Goal: Transaction & Acquisition: Purchase product/service

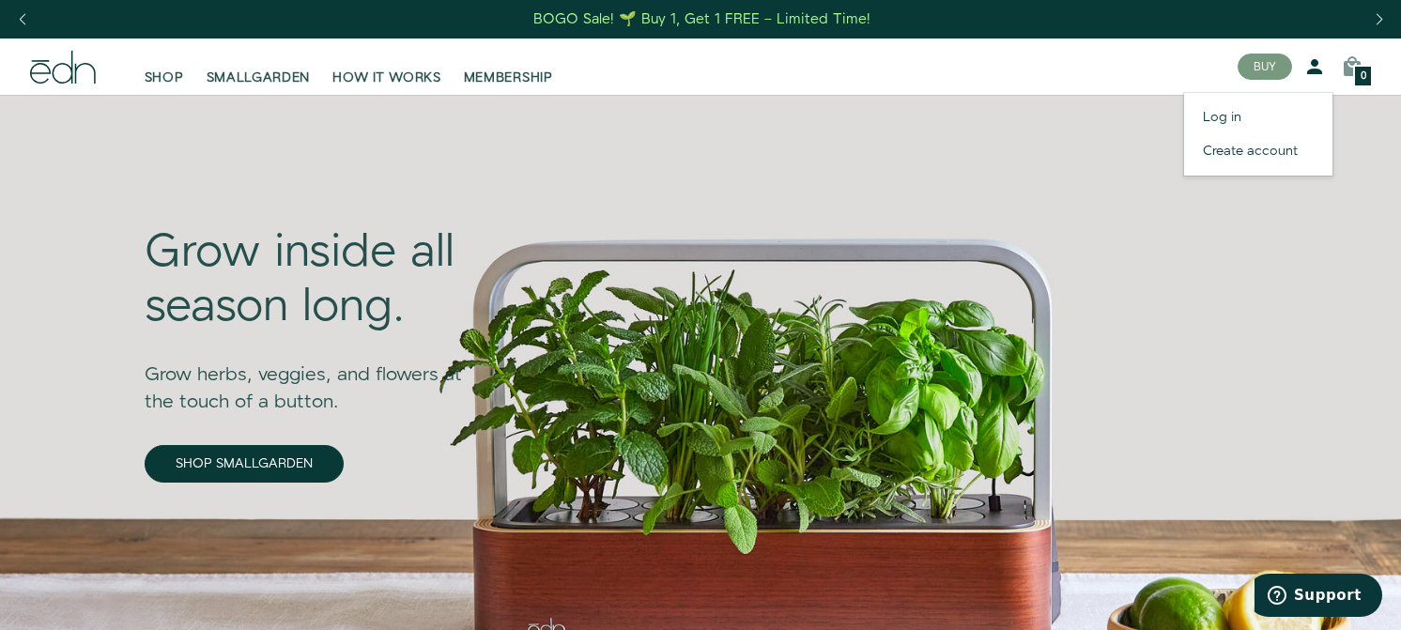
click at [1311, 70] on icon at bounding box center [1315, 66] width 23 height 23
click at [1213, 120] on link "Log in" at bounding box center [1258, 118] width 148 height 34
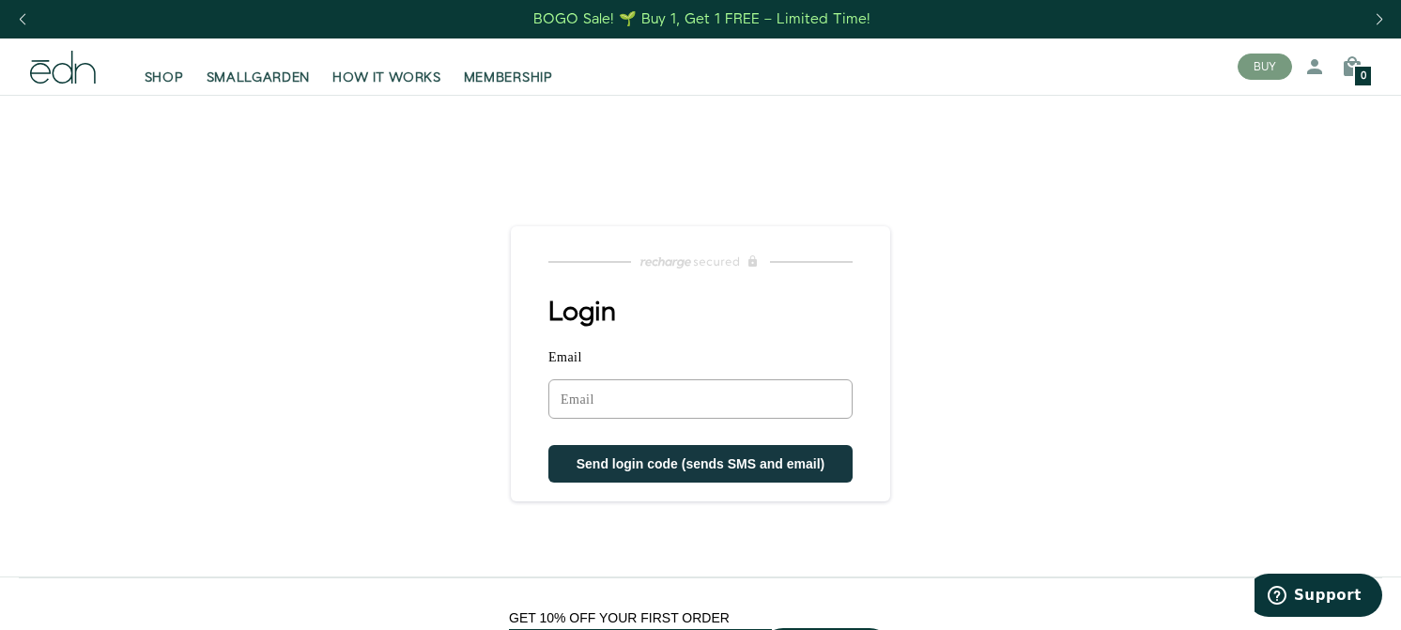
click at [740, 407] on input "Email" at bounding box center [701, 398] width 304 height 39
type input "albertodelrio@mac.com"
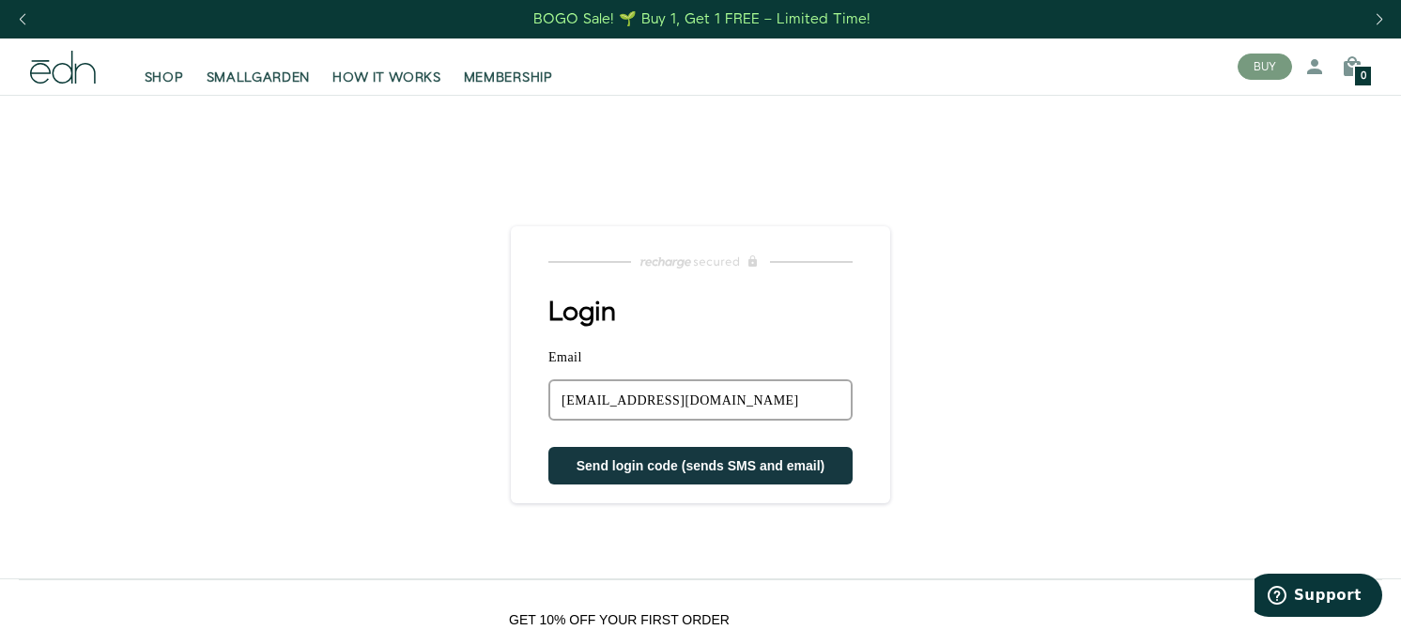
click at [750, 468] on span "Send login code (sends SMS and email)" at bounding box center [701, 465] width 249 height 15
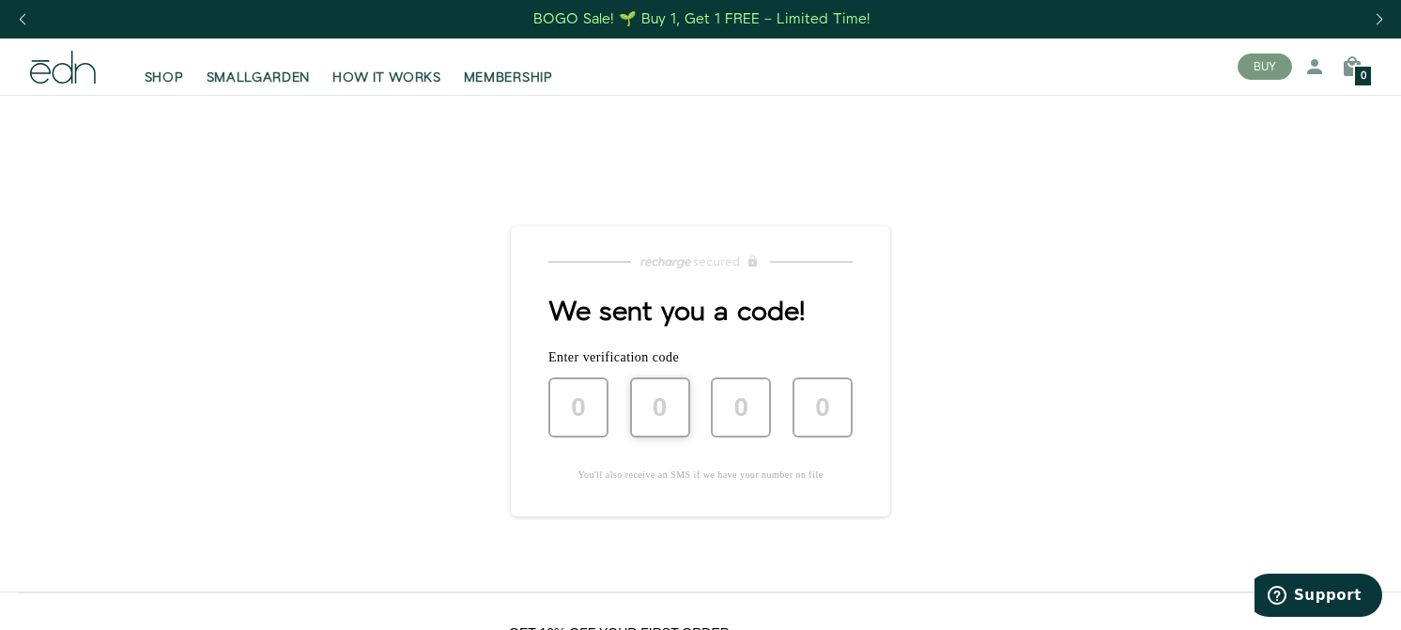
type input "6"
type input "1"
type input "3"
type input "1"
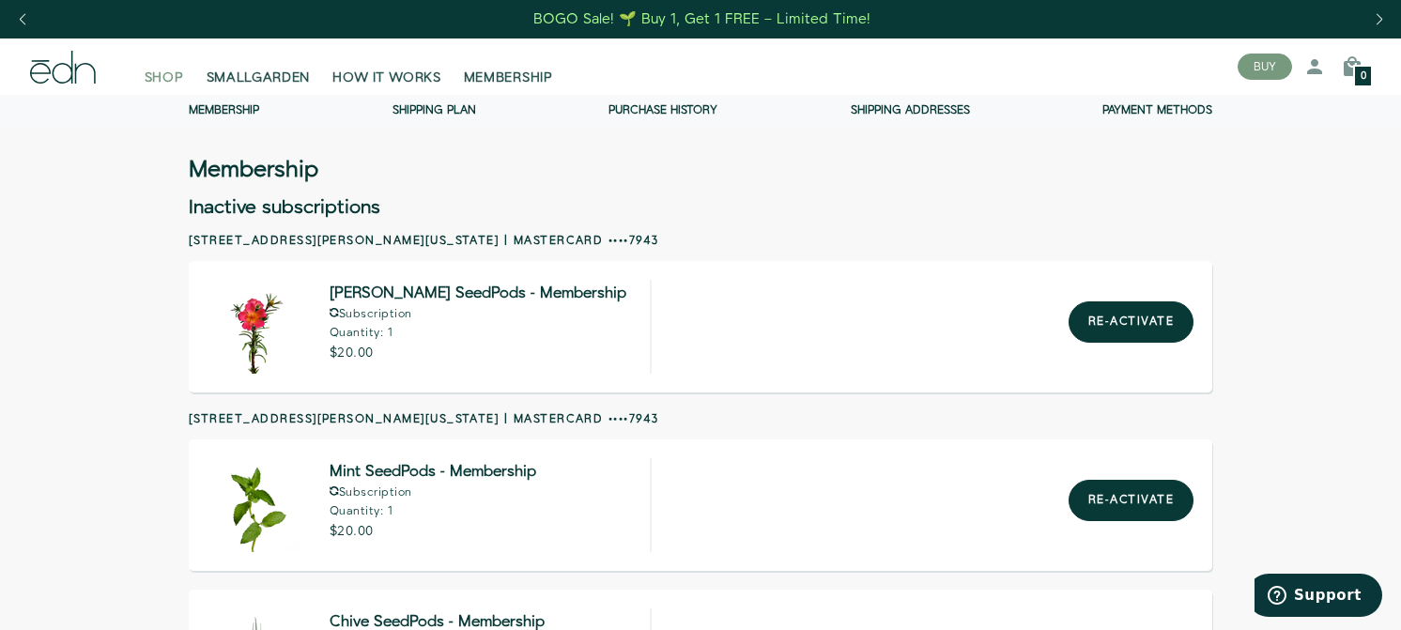
click at [149, 73] on span "SHOP" at bounding box center [164, 78] width 39 height 19
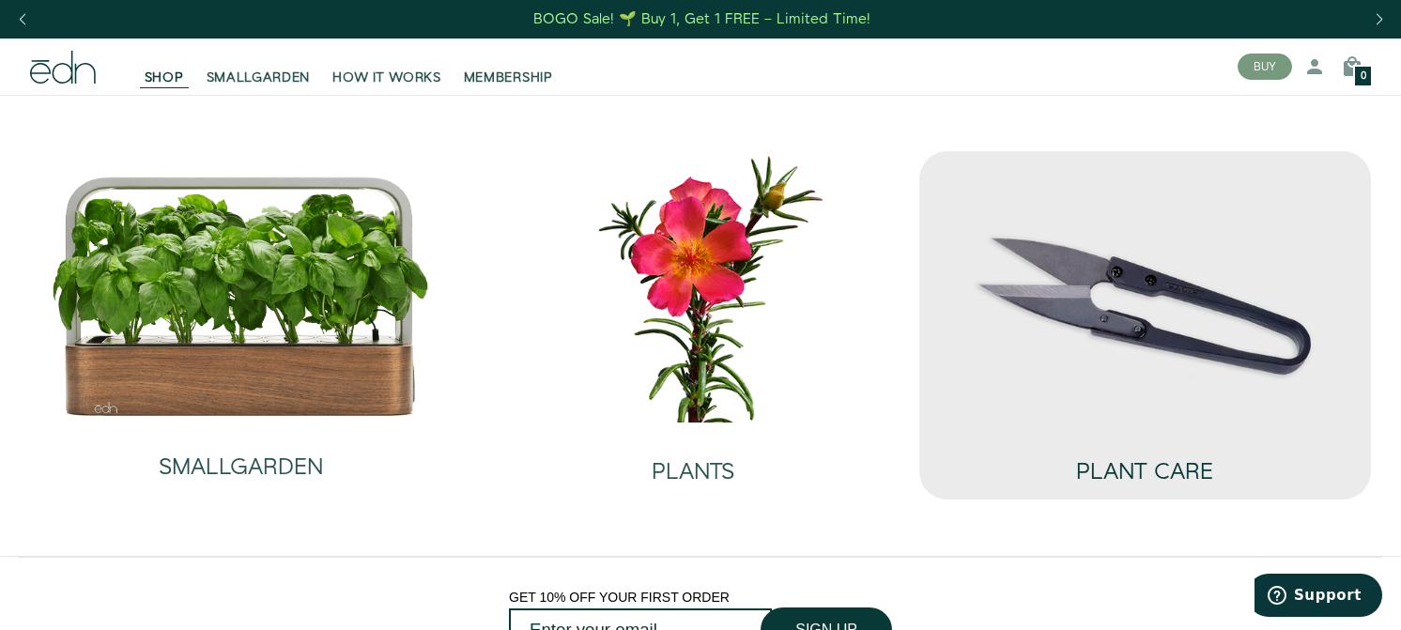
click at [1123, 432] on div "PLANT CARE" at bounding box center [1144, 454] width 137 height 62
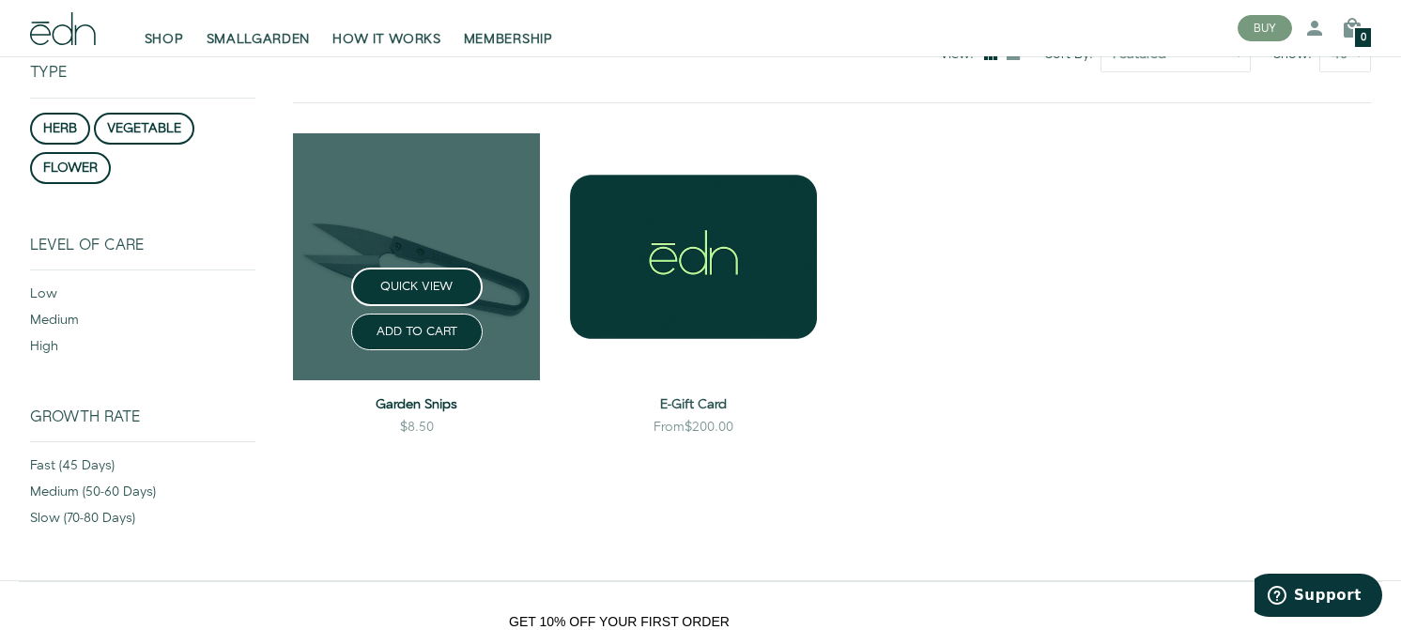
scroll to position [245, 0]
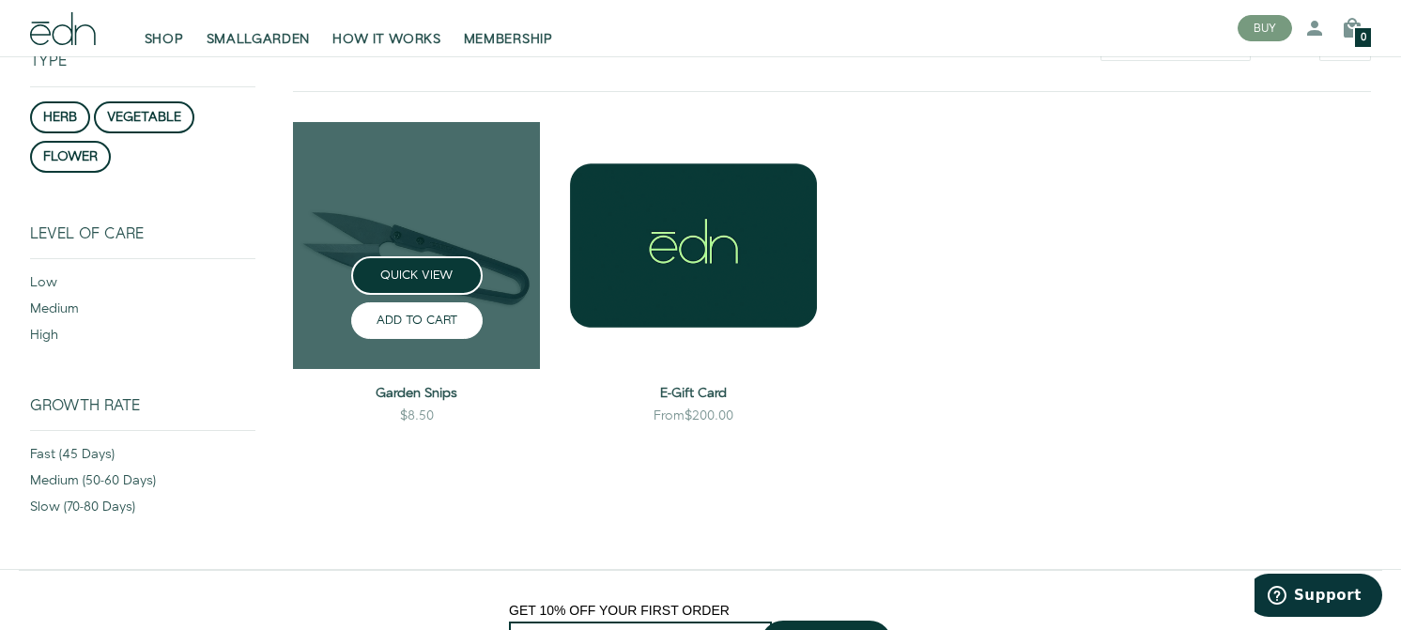
click at [433, 314] on button "ADD TO CART" at bounding box center [417, 320] width 132 height 37
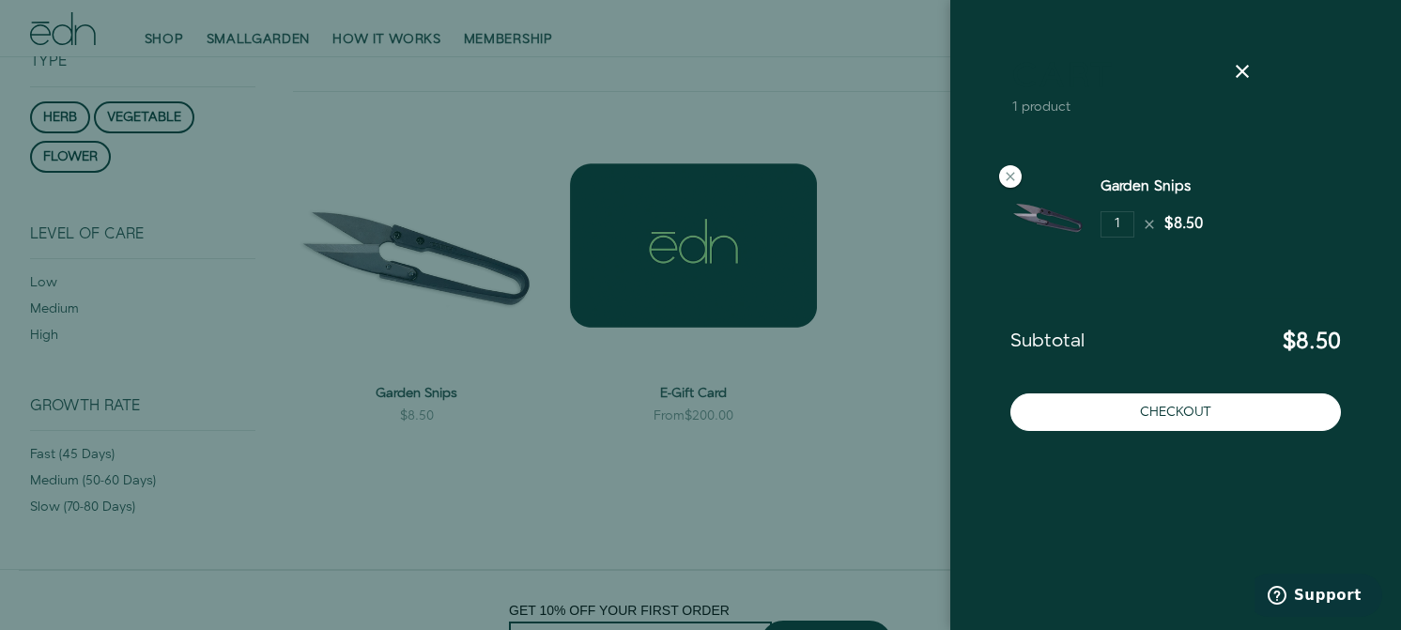
click at [147, 120] on div at bounding box center [700, 315] width 1401 height 630
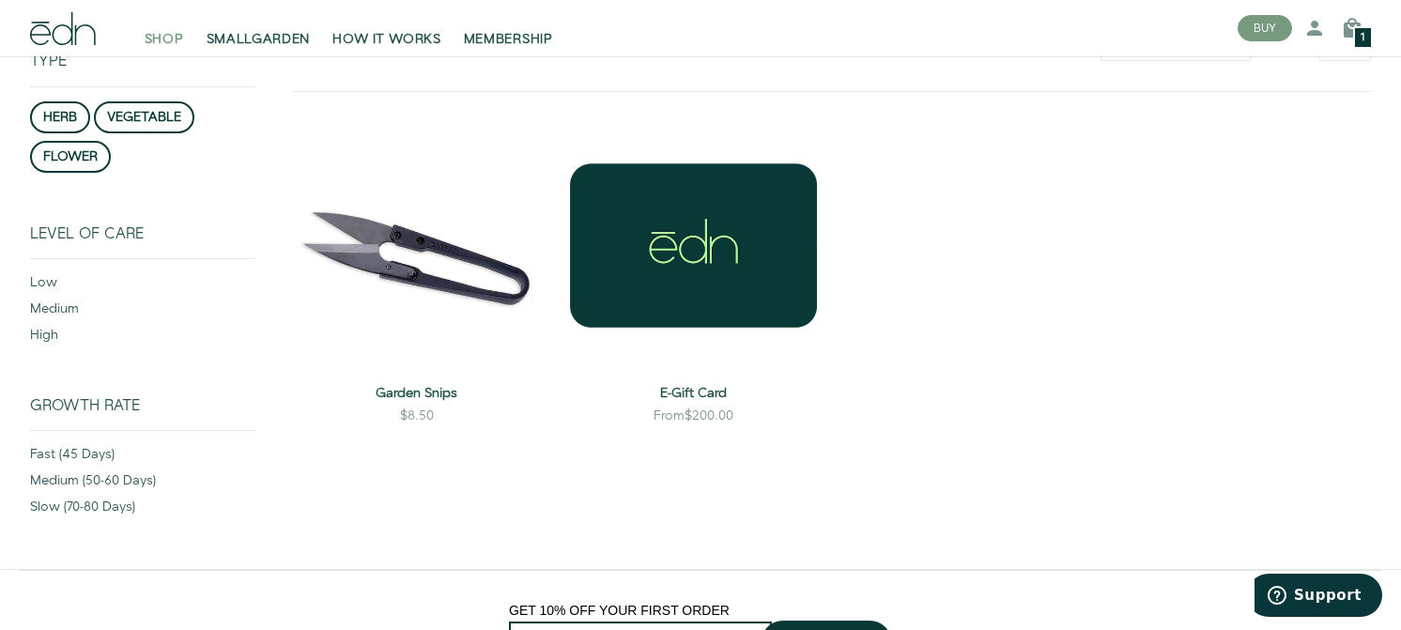
click at [158, 46] on span "SHOP" at bounding box center [164, 39] width 39 height 19
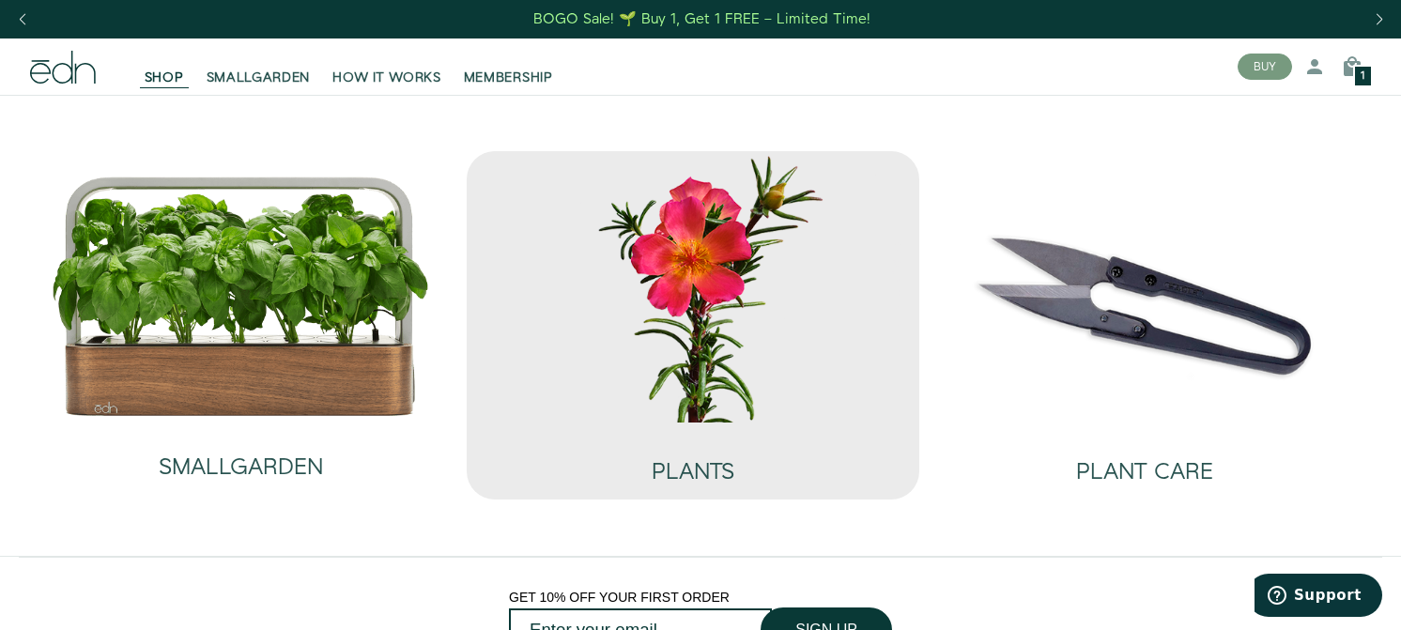
click at [731, 352] on img at bounding box center [693, 286] width 422 height 271
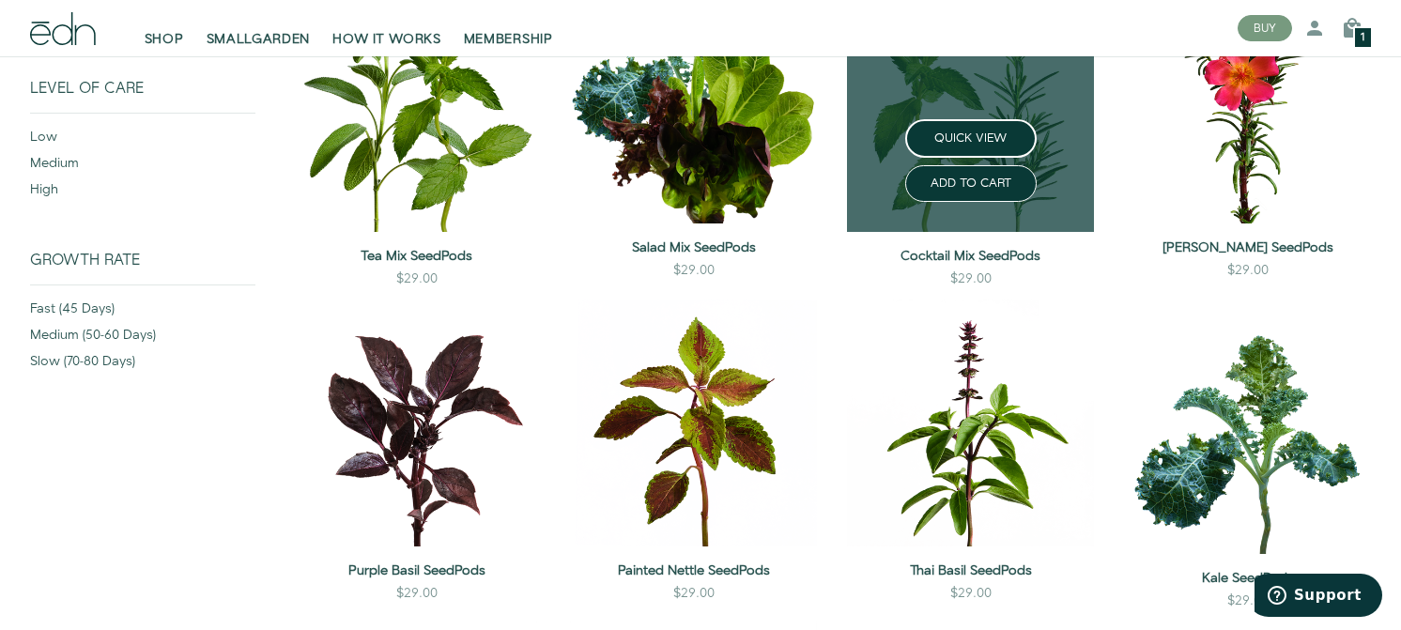
scroll to position [392, 0]
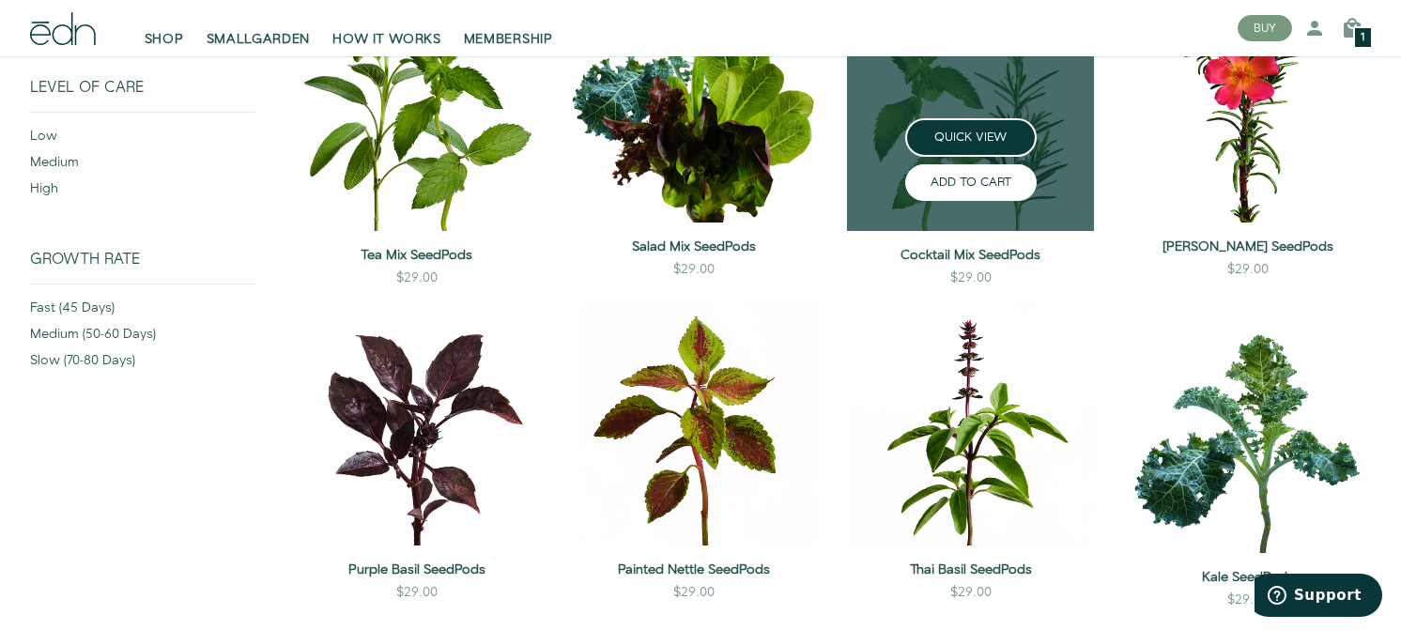
click at [996, 179] on button "ADD TO CART" at bounding box center [971, 182] width 132 height 37
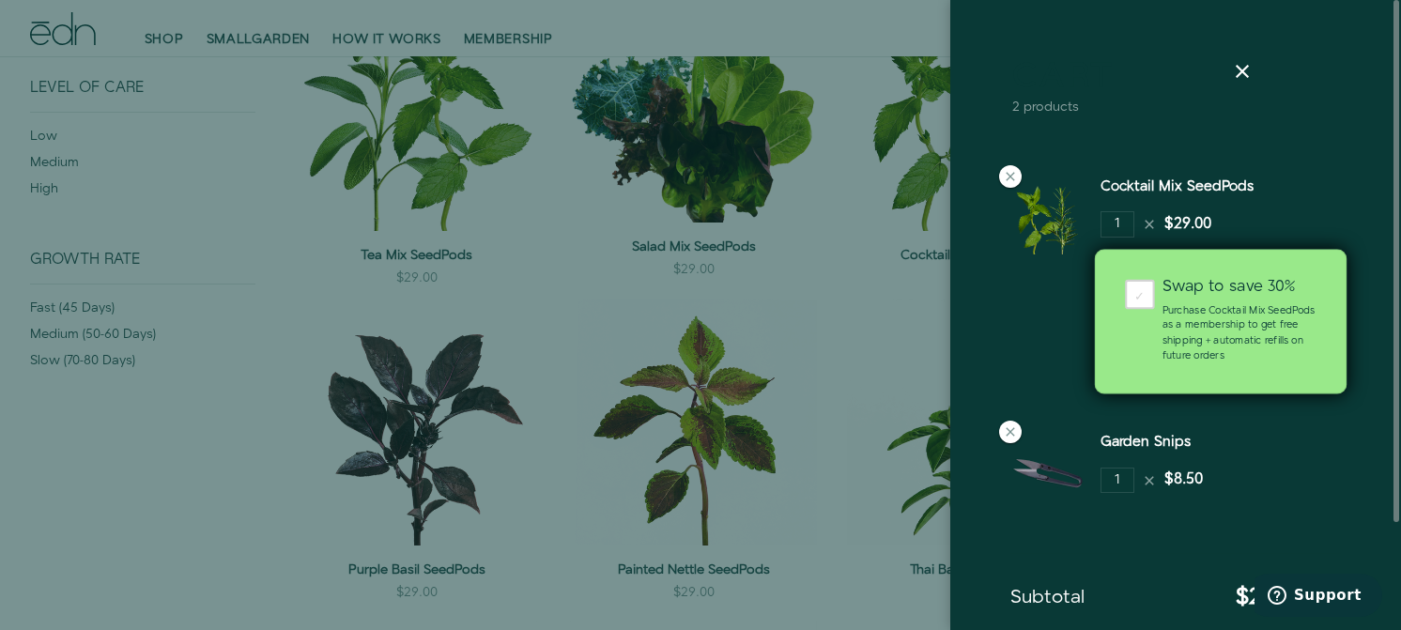
click at [1217, 295] on div "Swap to save 30%" at bounding box center [1240, 288] width 154 height 16
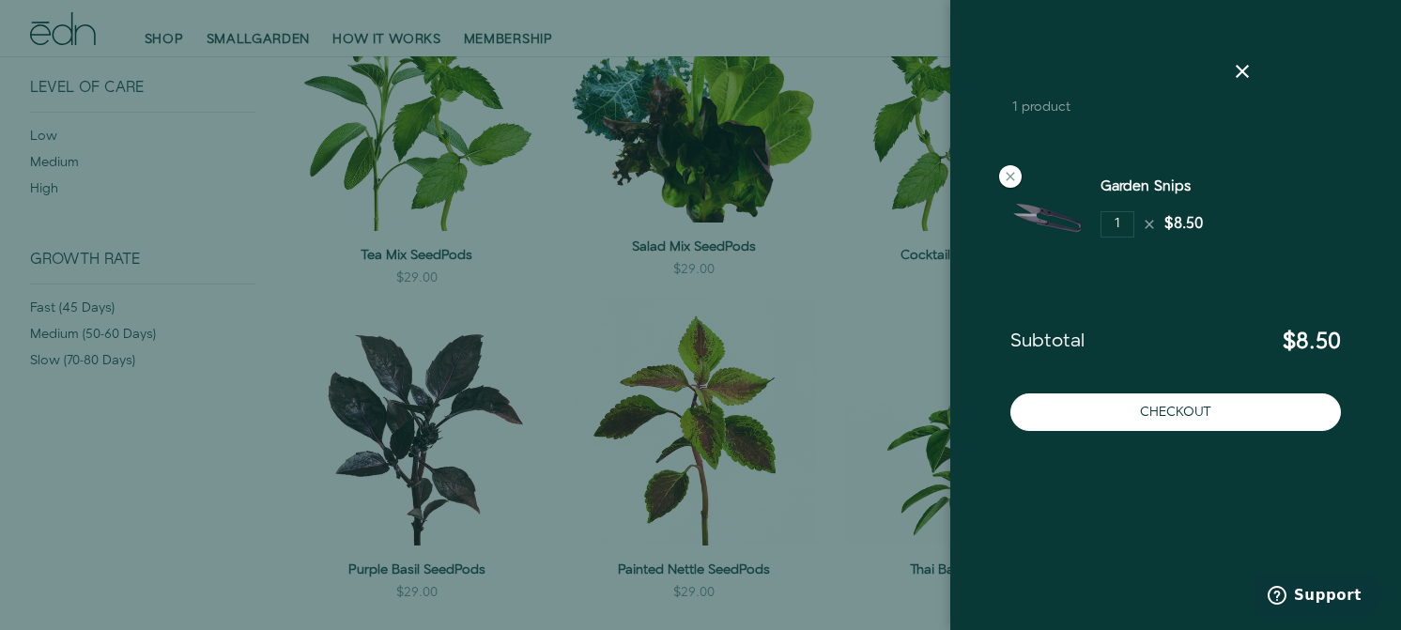
drag, startPoint x: 1243, startPoint y: 71, endPoint x: 1230, endPoint y: 78, distance: 13.9
click at [1243, 71] on icon at bounding box center [1242, 71] width 23 height 23
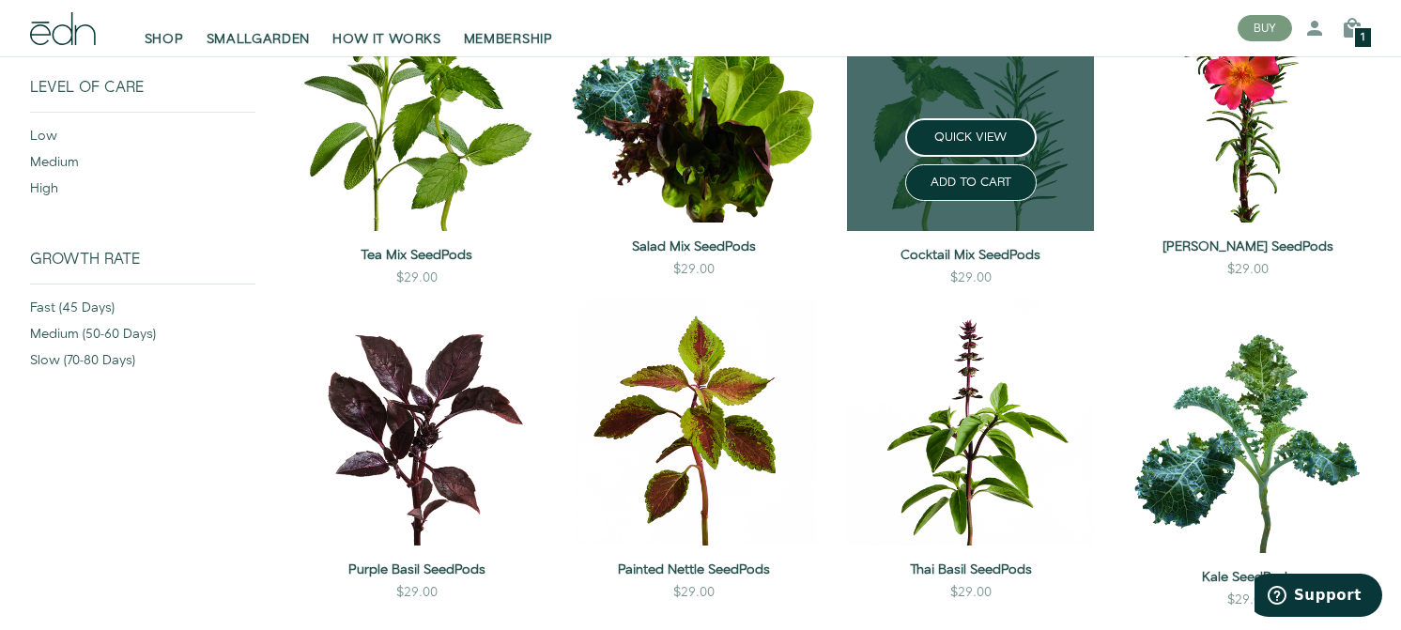
click at [1044, 101] on link at bounding box center [970, 103] width 247 height 255
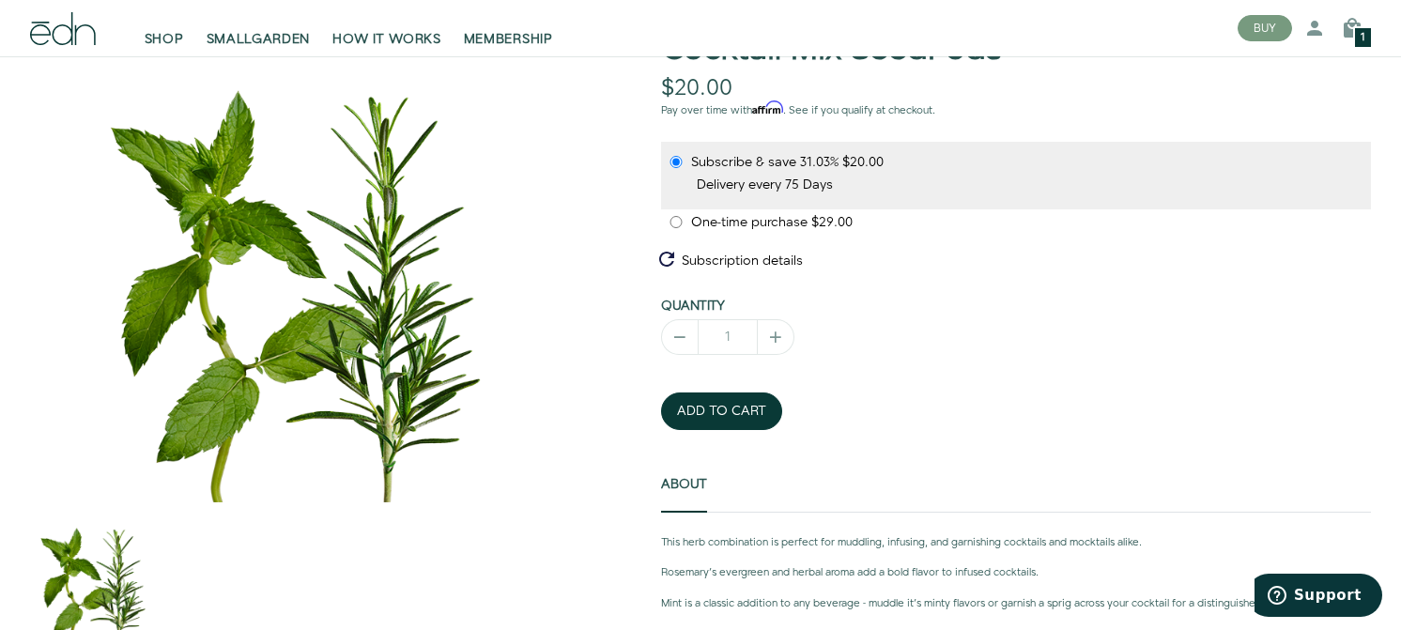
scroll to position [186, 0]
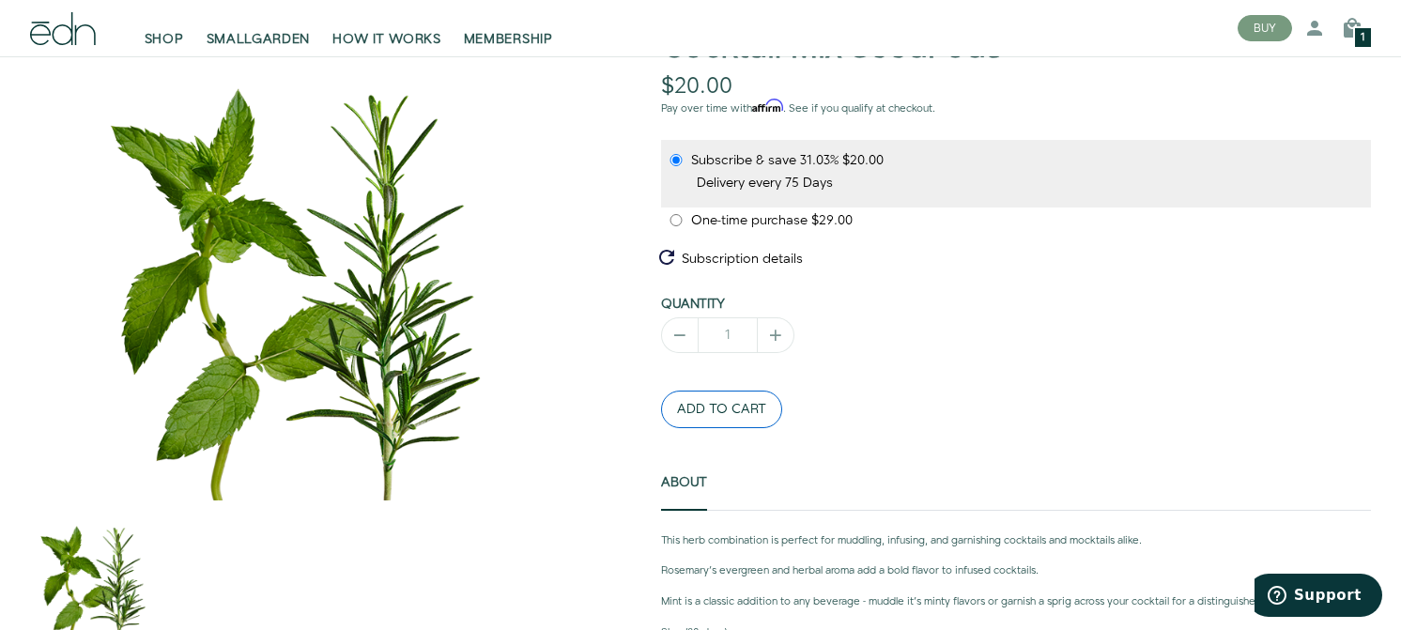
click at [747, 414] on button "ADD TO CART" at bounding box center [721, 410] width 121 height 38
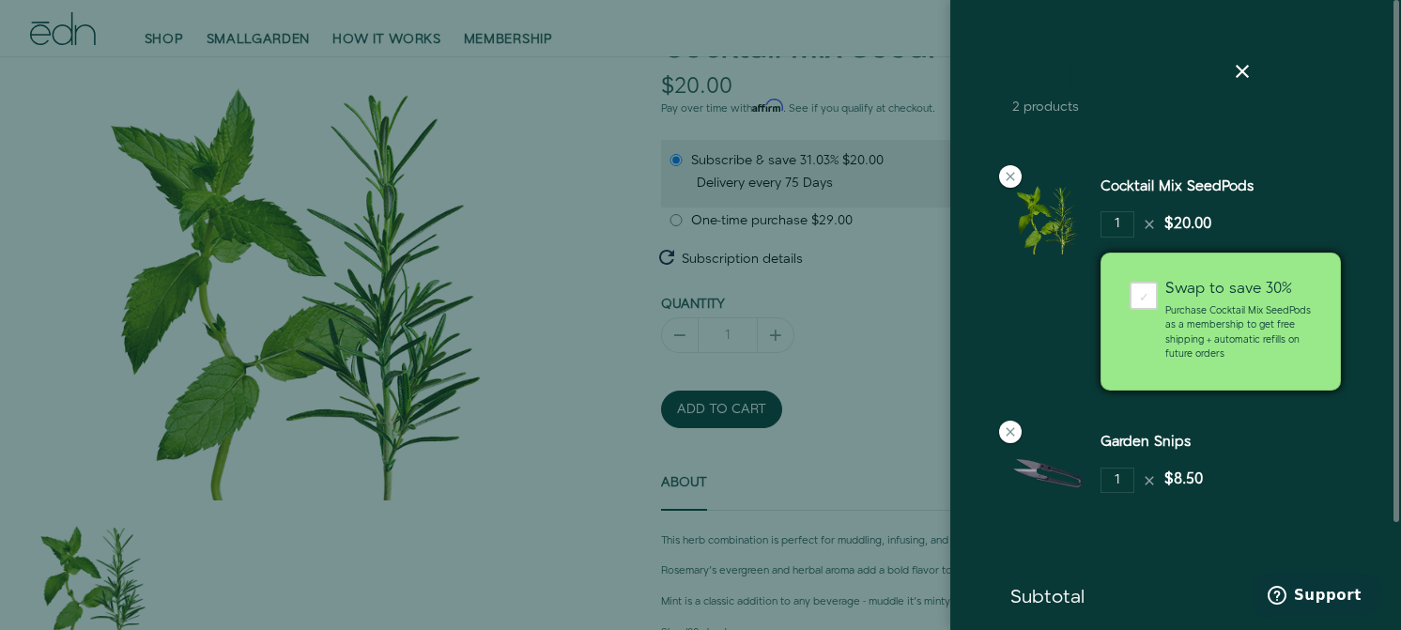
drag, startPoint x: 1247, startPoint y: 74, endPoint x: 1157, endPoint y: 95, distance: 92.5
click at [1246, 74] on icon at bounding box center [1242, 71] width 23 height 23
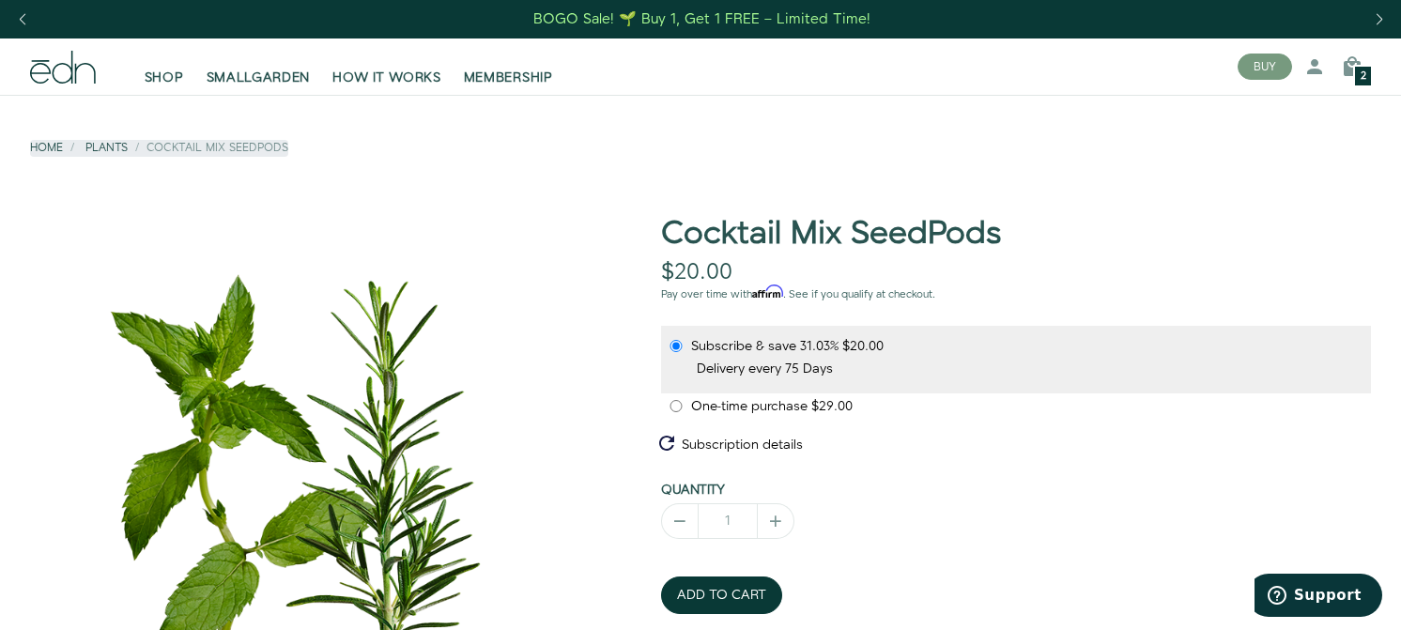
scroll to position [0, 0]
drag, startPoint x: 113, startPoint y: 148, endPoint x: 123, endPoint y: 147, distance: 10.4
click at [113, 149] on link "Plants" at bounding box center [106, 148] width 42 height 16
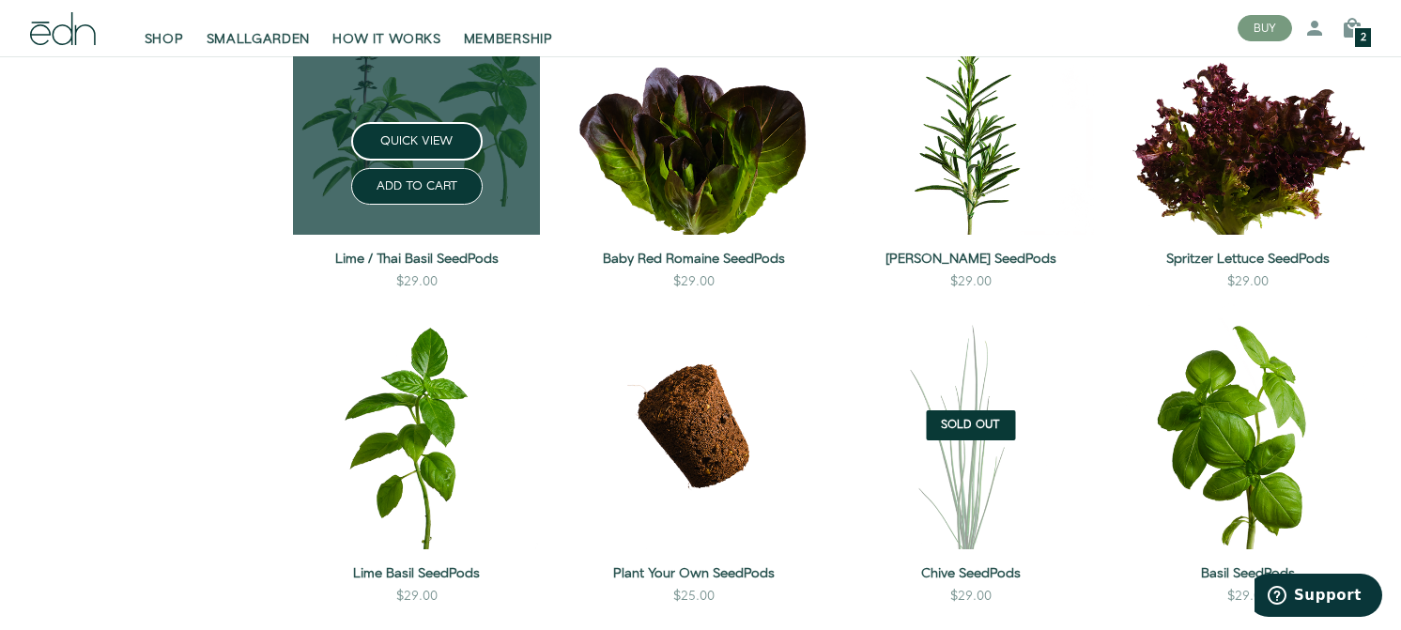
scroll to position [1342, 0]
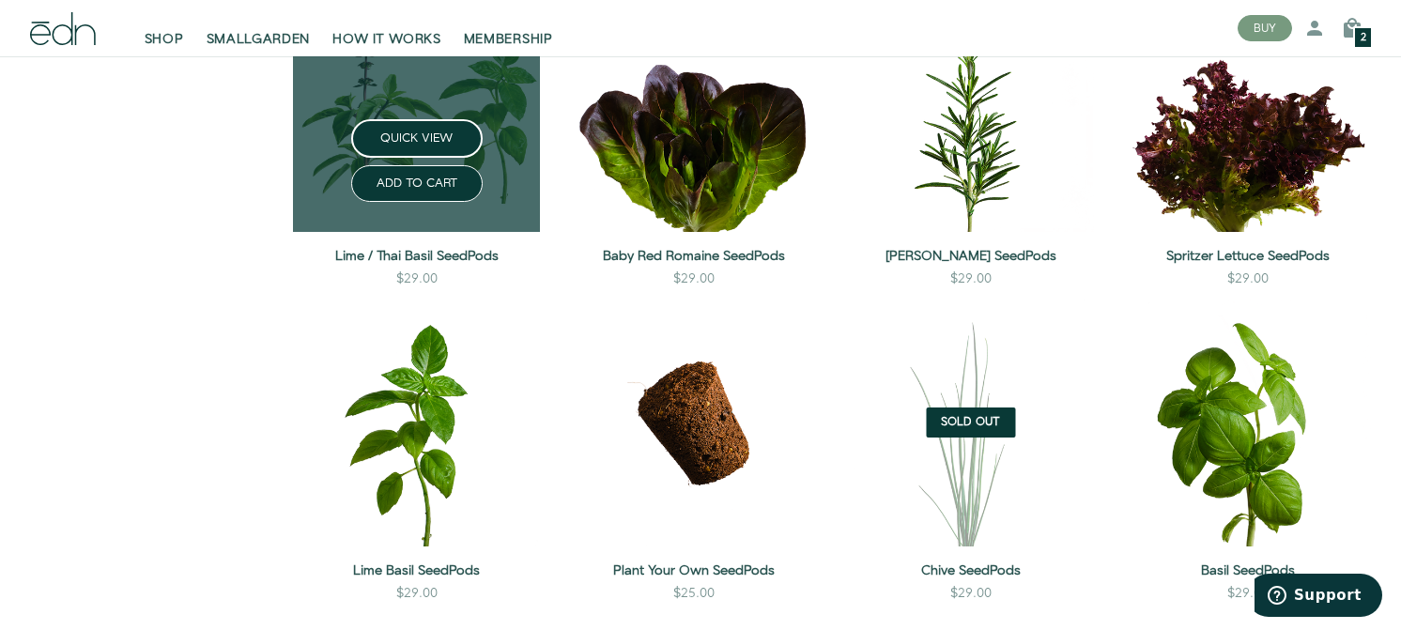
click at [511, 102] on link at bounding box center [416, 108] width 247 height 247
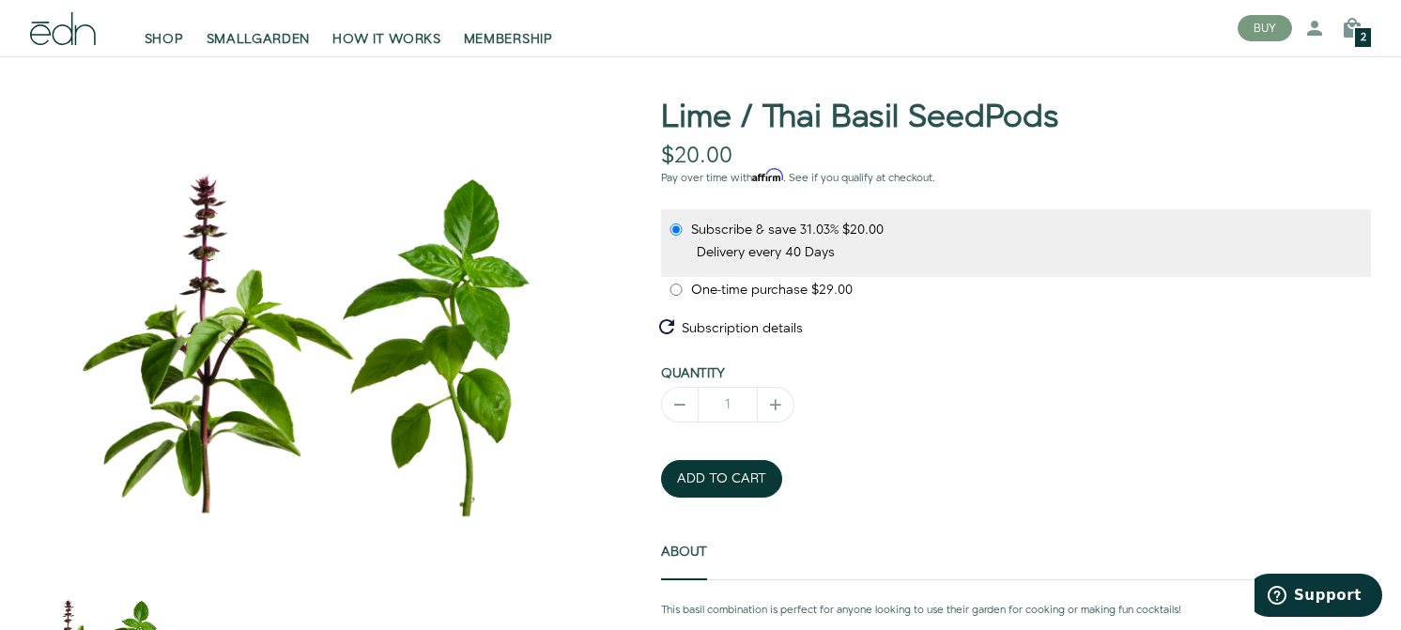
scroll to position [117, 0]
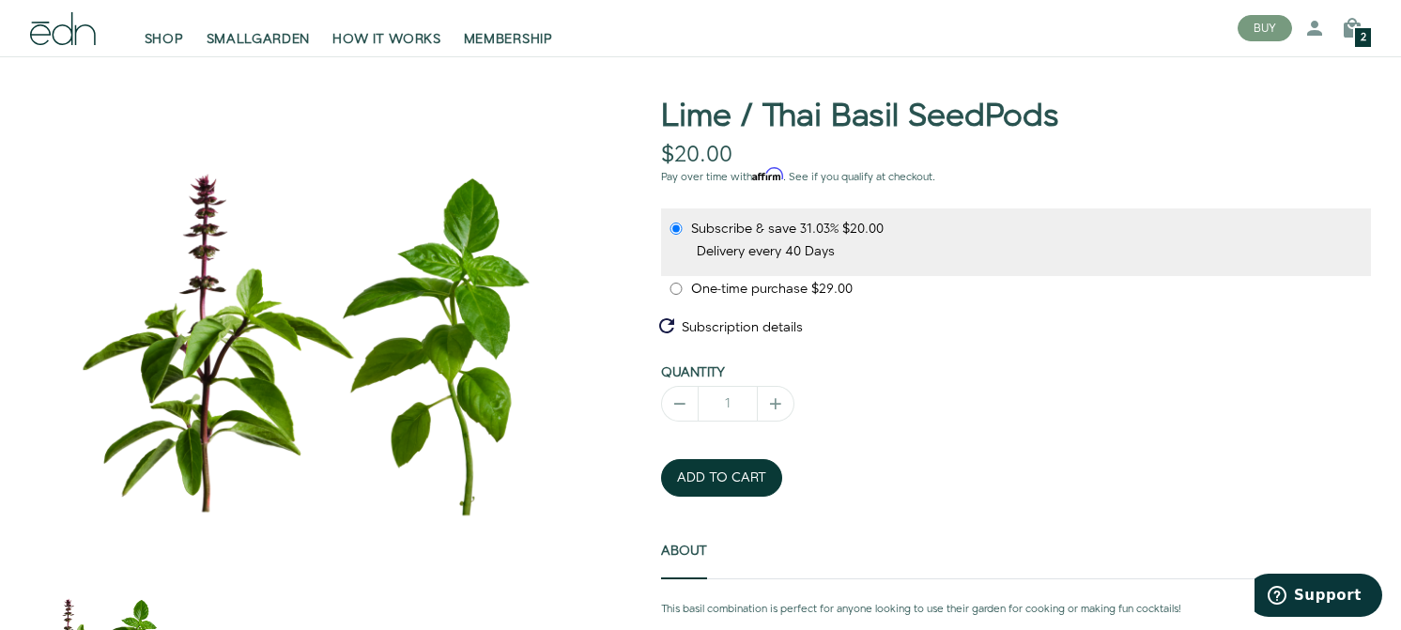
drag, startPoint x: 750, startPoint y: 480, endPoint x: 835, endPoint y: 455, distance: 89.2
click at [750, 480] on button "ADD TO CART" at bounding box center [721, 478] width 121 height 38
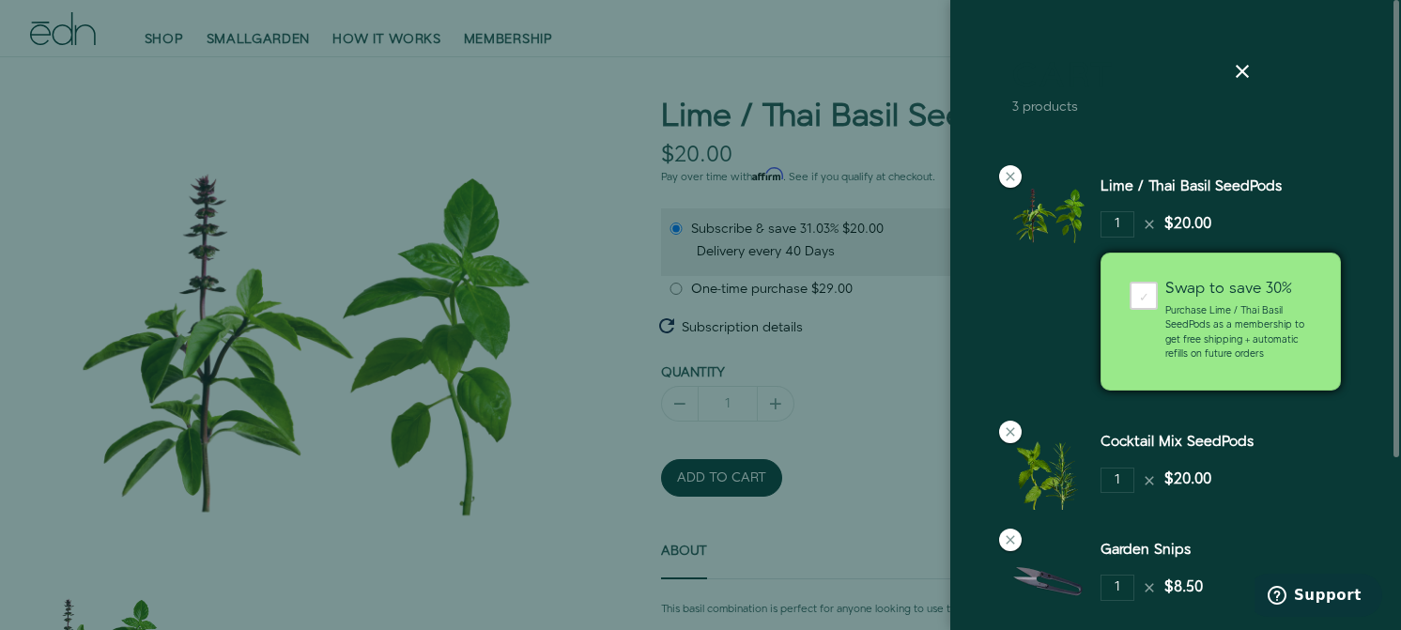
click at [1322, 495] on div "Cocktail Mix SeedPods 1 $20.00" at bounding box center [1228, 471] width 255 height 78
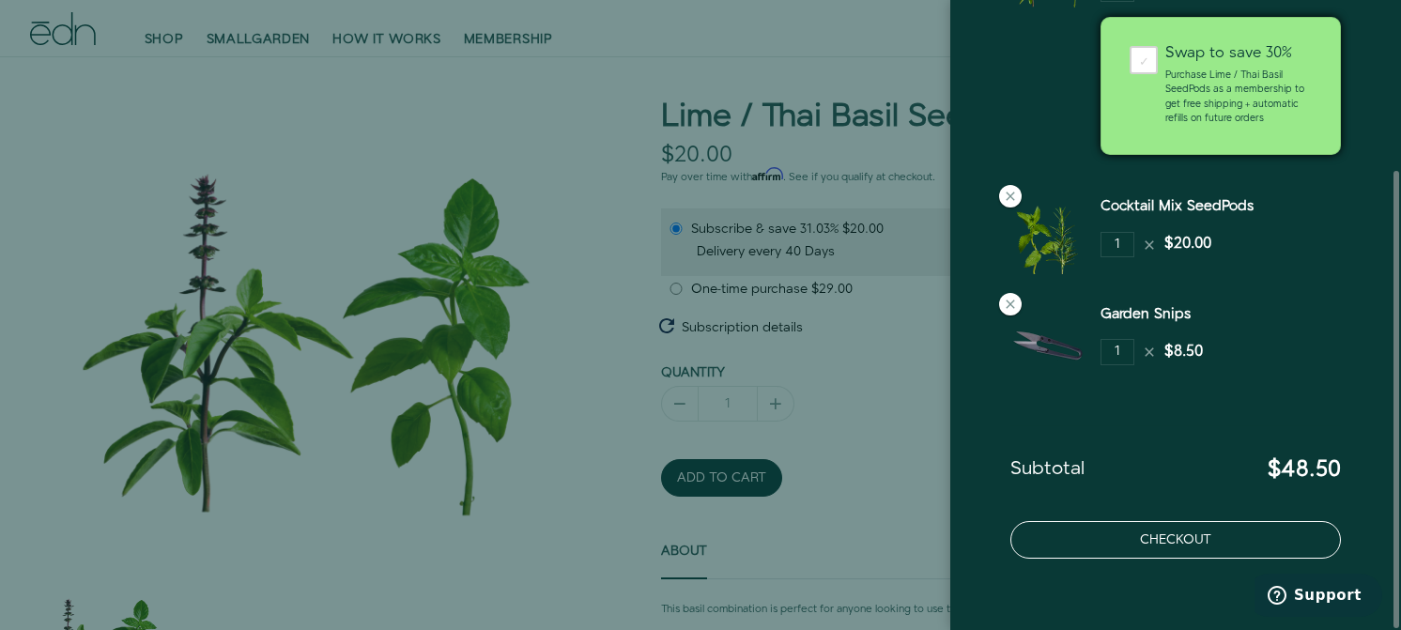
scroll to position [237, 0]
click at [1204, 548] on button "Checkout" at bounding box center [1176, 539] width 331 height 38
